Goal: Navigation & Orientation: Find specific page/section

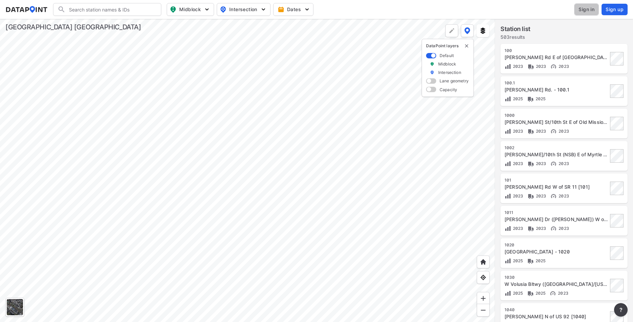
click at [589, 11] on span "Sign in" at bounding box center [586, 9] width 16 height 7
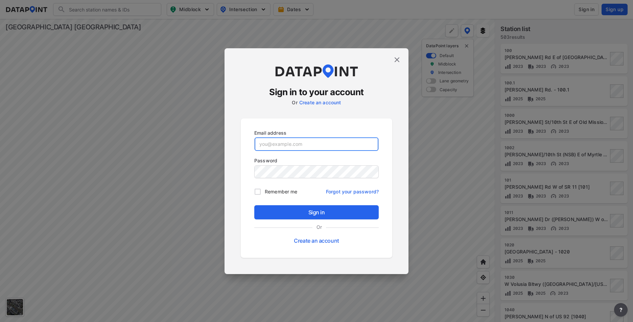
type input "[EMAIL_ADDRESS][DOMAIN_NAME]"
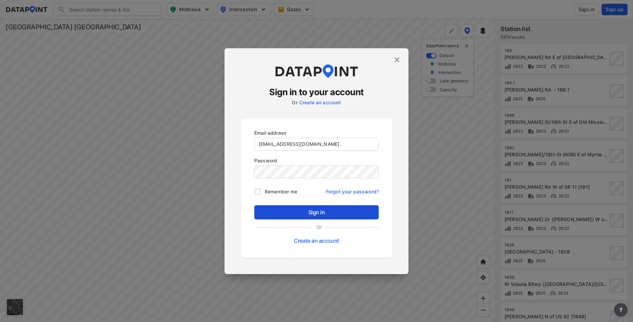
click at [332, 215] on span "Sign in" at bounding box center [317, 213] width 114 height 8
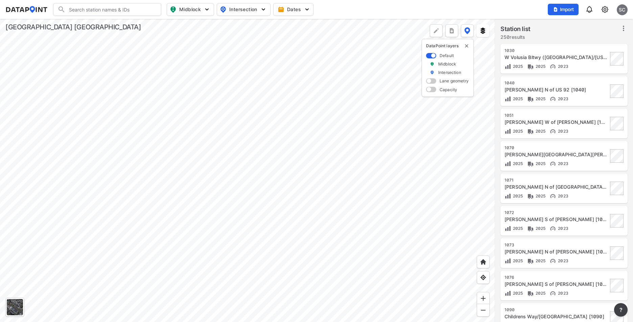
click at [280, 193] on div at bounding box center [247, 171] width 495 height 304
click at [265, 108] on div at bounding box center [247, 171] width 495 height 304
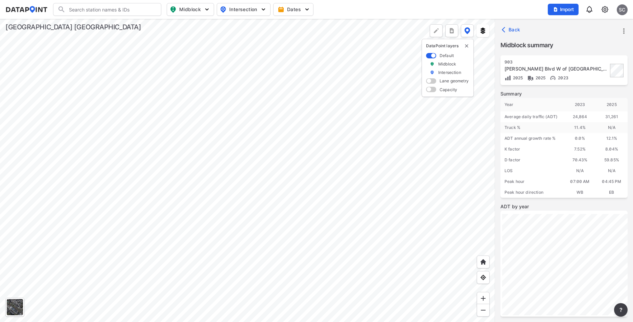
scroll to position [80, 0]
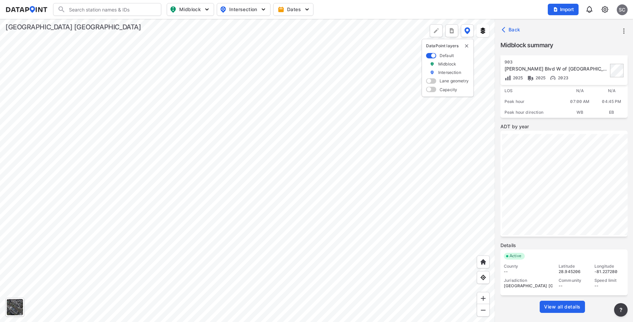
click at [573, 305] on span "View all details" at bounding box center [562, 307] width 37 height 7
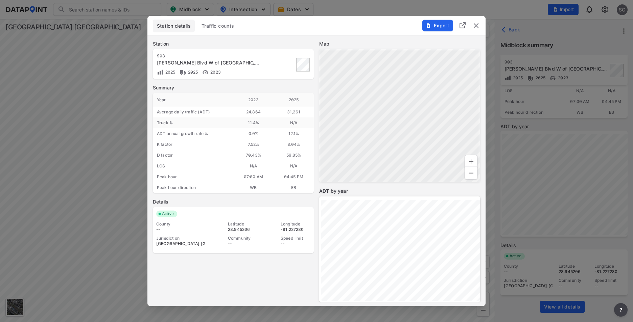
click at [218, 27] on span "Traffic counts" at bounding box center [217, 26] width 33 height 7
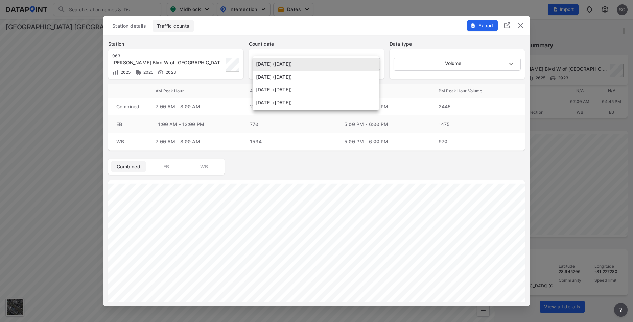
click at [303, 64] on body "Search Please enter a search term. Midblock Intersection Dates Import SC Import…" at bounding box center [316, 161] width 633 height 322
click at [311, 37] on div at bounding box center [316, 161] width 633 height 322
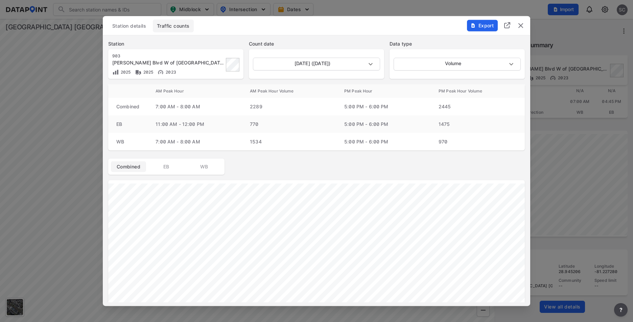
click at [521, 25] on img "delete" at bounding box center [520, 26] width 8 height 8
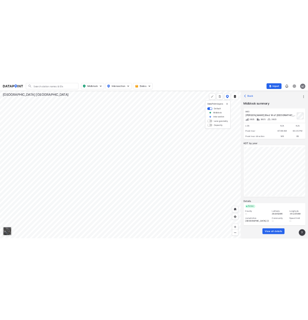
scroll to position [0, 0]
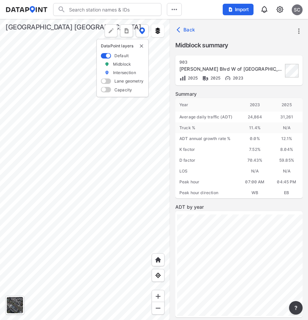
click at [68, 99] on div at bounding box center [85, 169] width 170 height 301
